Goal: Transaction & Acquisition: Subscribe to service/newsletter

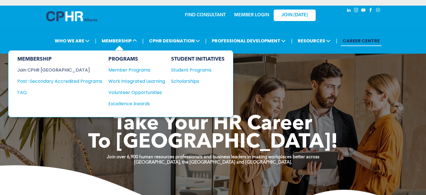
click at [57, 69] on div "Join CPHR [GEOGRAPHIC_DATA]" at bounding box center [55, 69] width 76 height 7
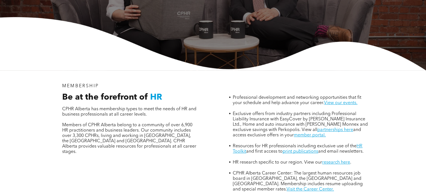
scroll to position [336, 0]
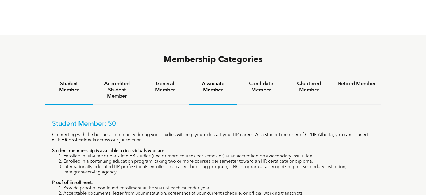
click at [231, 81] on h4 "Associate Member" at bounding box center [213, 87] width 38 height 12
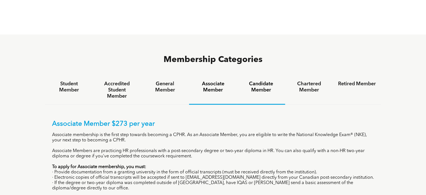
click at [255, 81] on h4 "Candidate Member" at bounding box center [261, 87] width 38 height 12
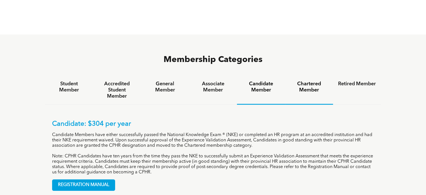
click at [301, 81] on h4 "Chartered Member" at bounding box center [309, 87] width 38 height 12
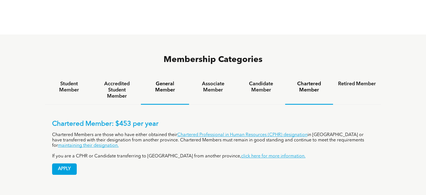
click at [161, 81] on h4 "General Member" at bounding box center [165, 87] width 38 height 12
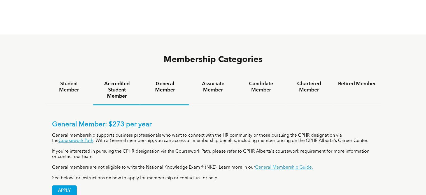
click at [119, 81] on h4 "Accredited Student Member" at bounding box center [117, 90] width 38 height 18
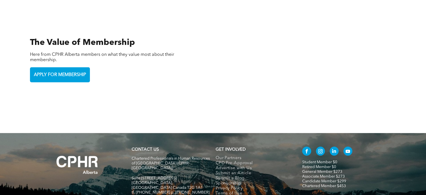
scroll to position [1198, 0]
